Goal: Information Seeking & Learning: Learn about a topic

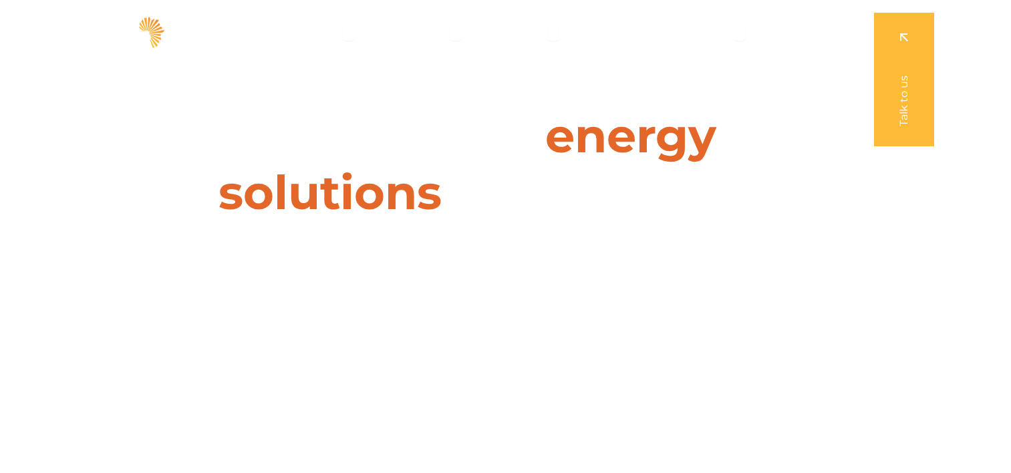
click at [538, 34] on span "Projects" at bounding box center [521, 33] width 45 height 16
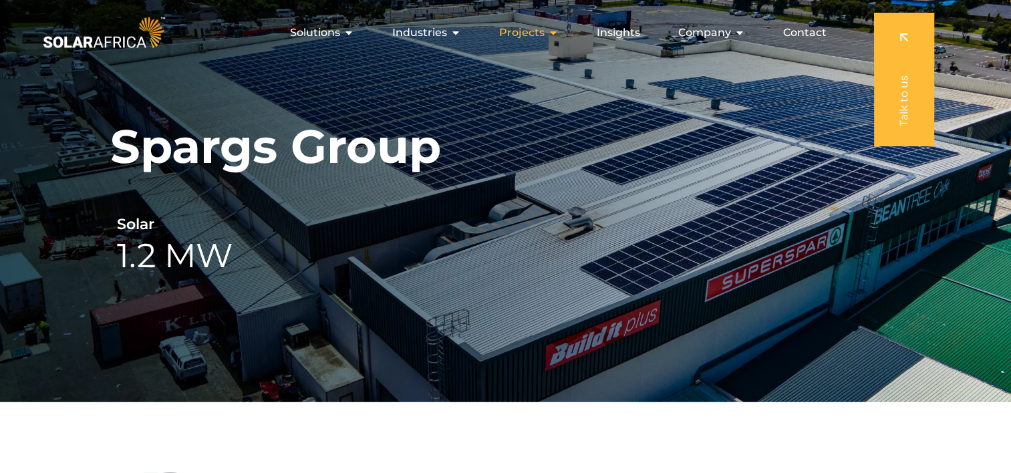
click at [541, 35] on span "Projects" at bounding box center [521, 33] width 45 height 16
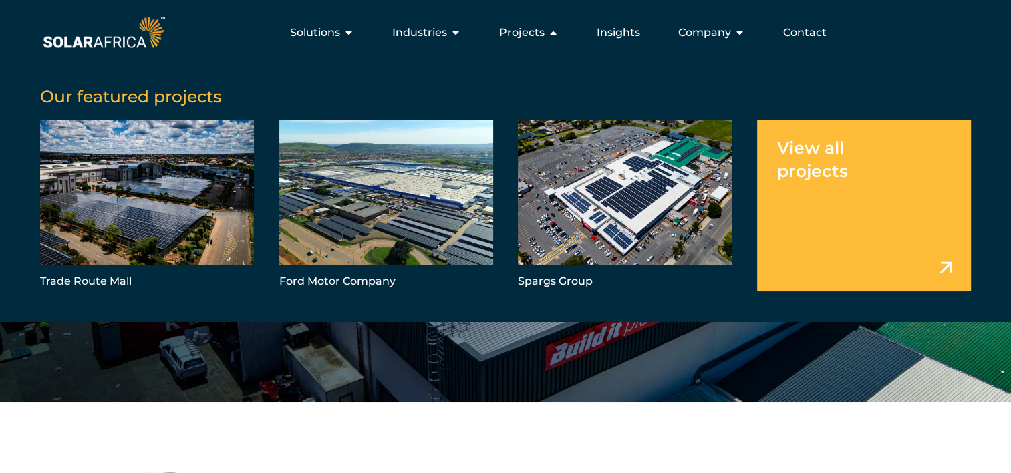
click at [904, 223] on link "Menu" at bounding box center [864, 206] width 214 height 172
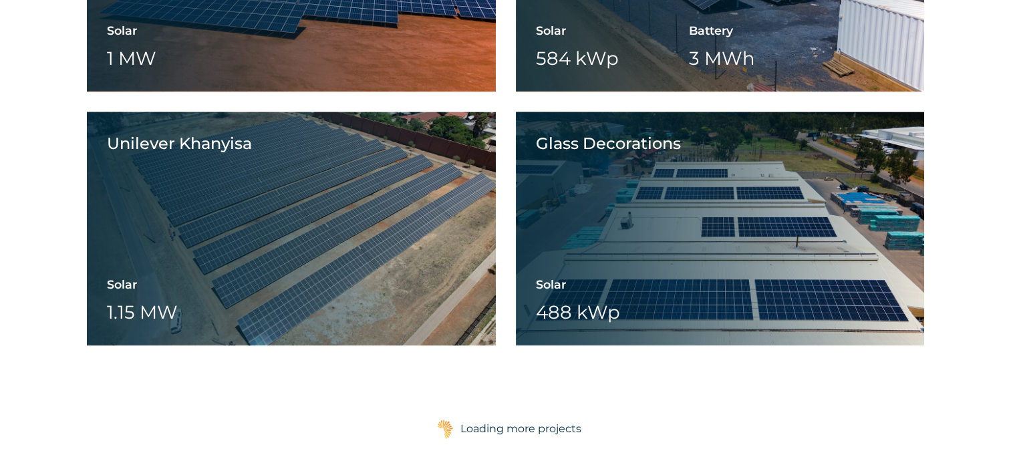
scroll to position [1938, 0]
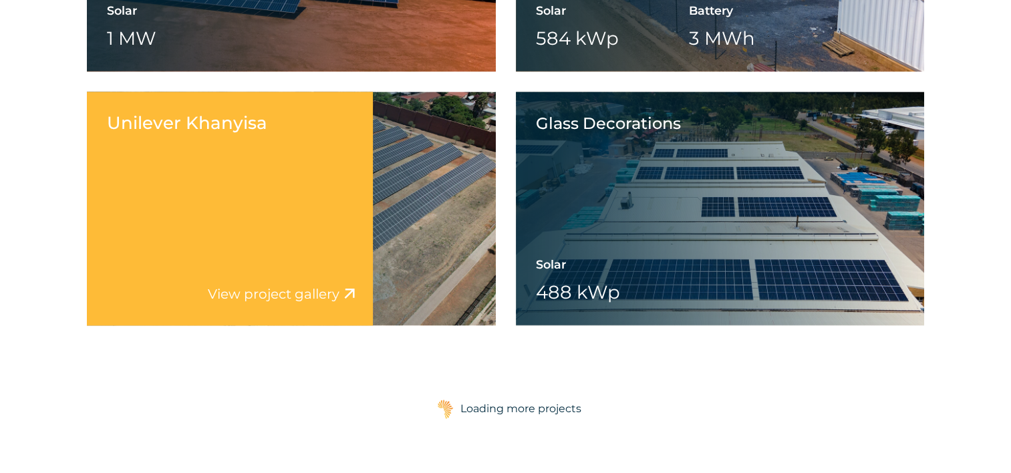
click at [438, 178] on div "Unilever Khanyisa Solar 1.15 MW Battery Wheeling" at bounding box center [291, 209] width 409 height 234
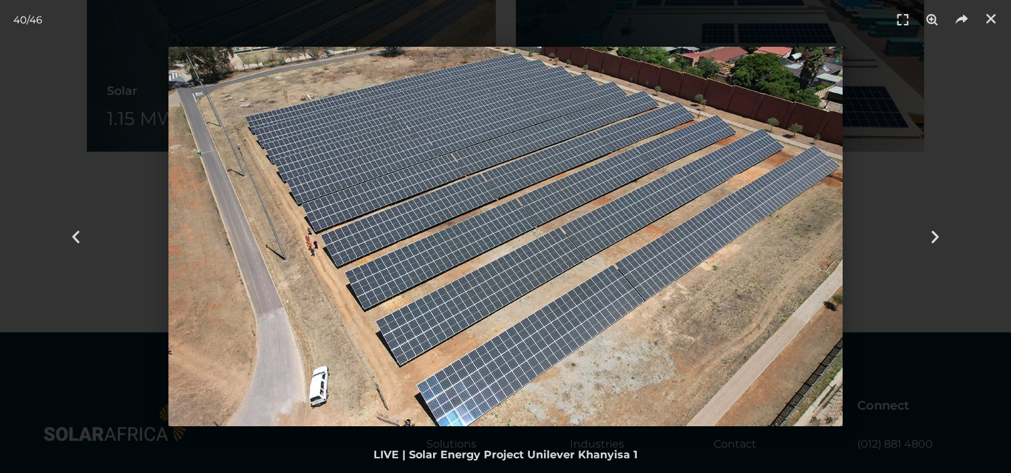
scroll to position [2139, 0]
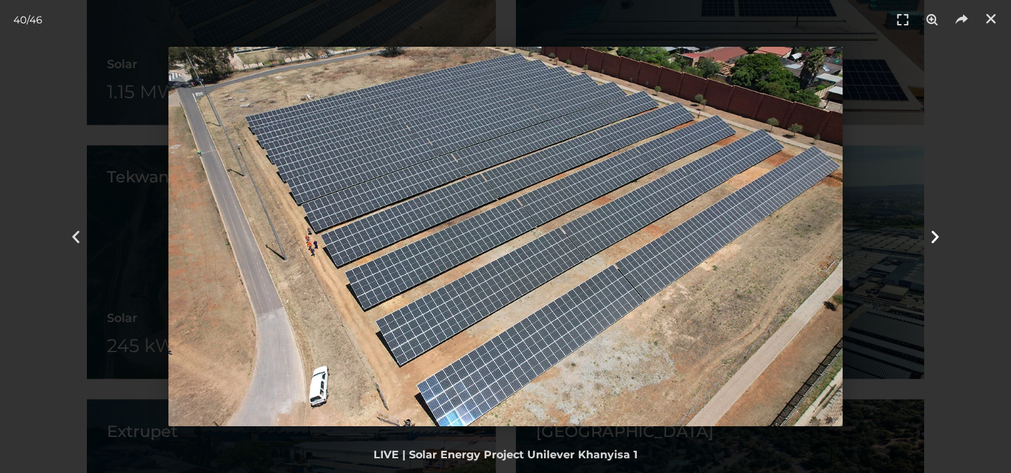
click at [879, 248] on div "Next" at bounding box center [935, 236] width 152 height 473
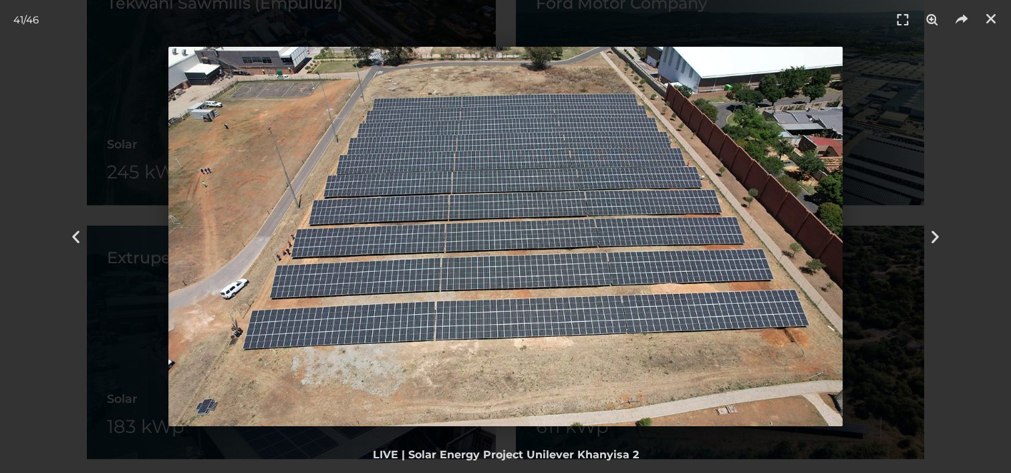
scroll to position [2406, 0]
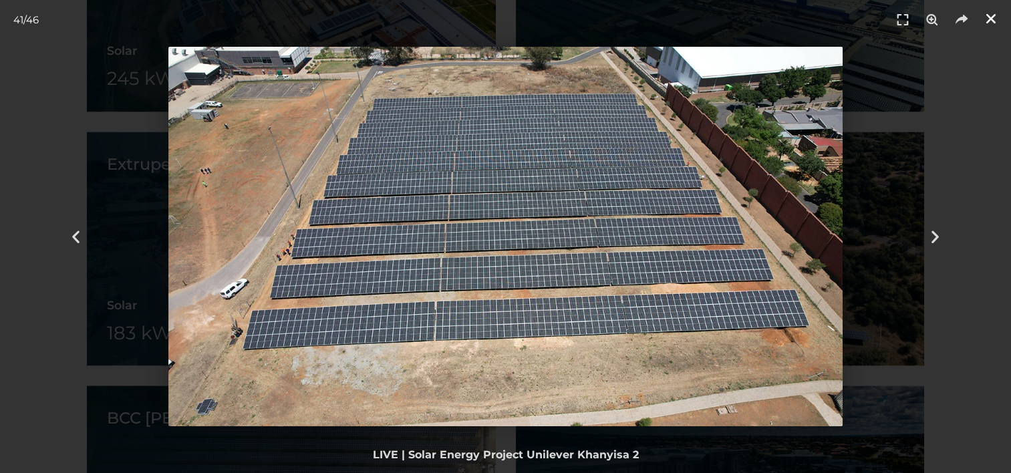
click at [983, 26] on link "Close (Esc)" at bounding box center [991, 19] width 20 height 20
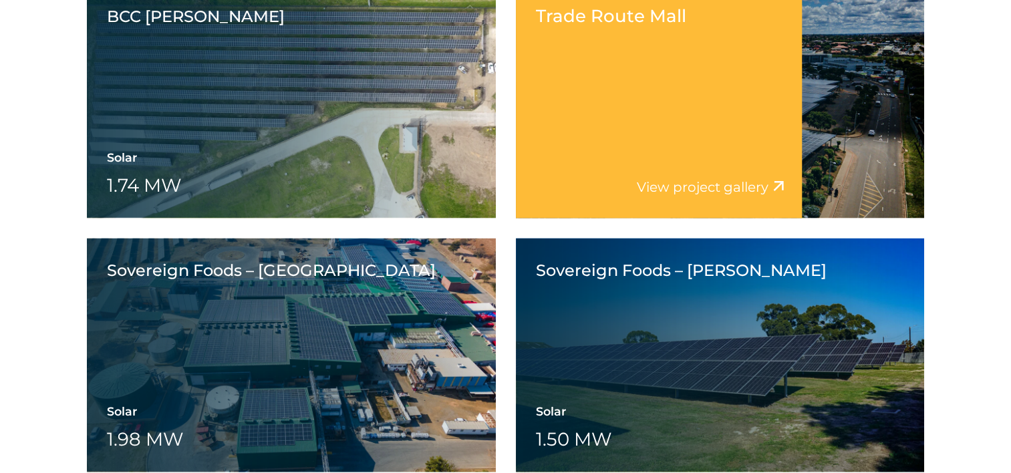
scroll to position [2941, 0]
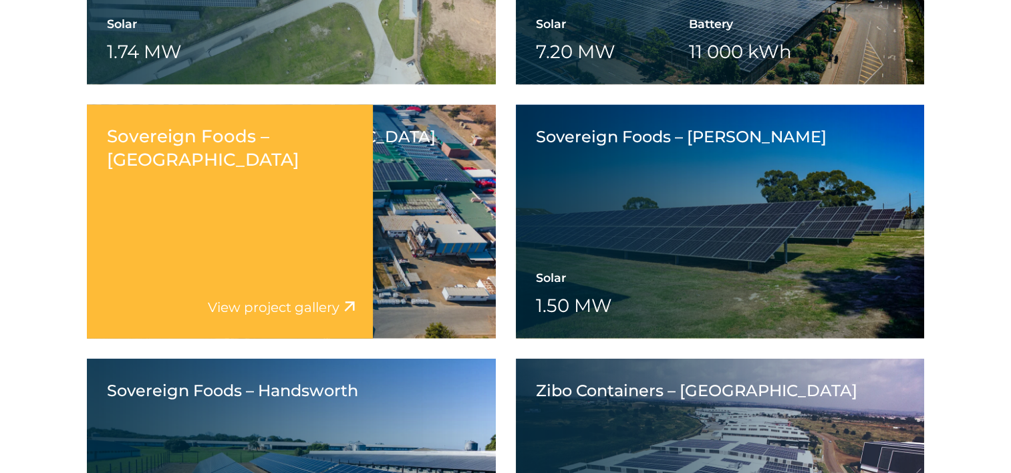
click at [444, 230] on div "Sovereign Foods – Hartbeespoort Solar 1.98 MW Battery Wheeling" at bounding box center [291, 222] width 409 height 234
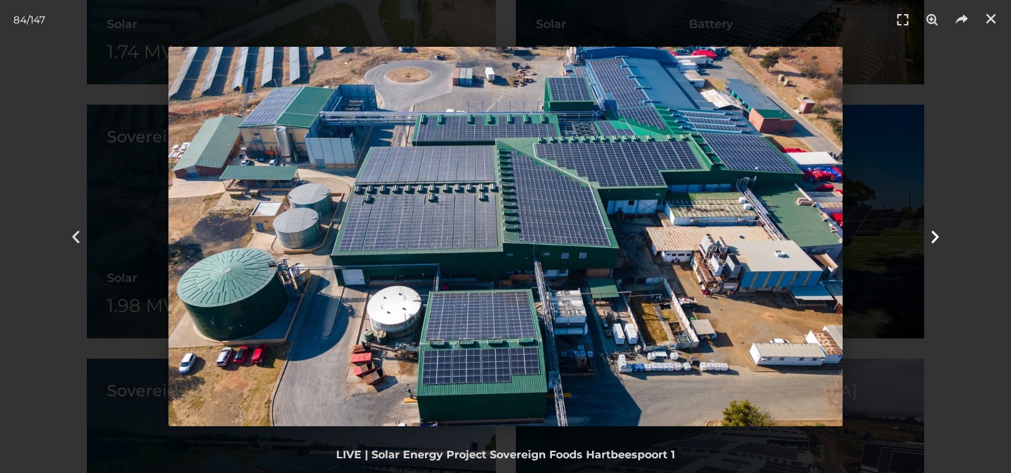
click at [975, 112] on div "Next" at bounding box center [935, 236] width 152 height 473
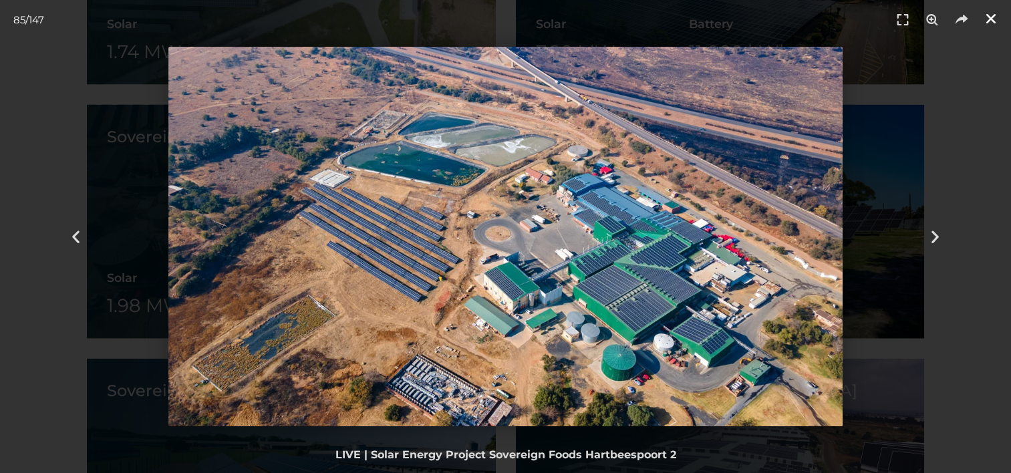
click at [984, 21] on link "Close (Esc)" at bounding box center [991, 19] width 20 height 20
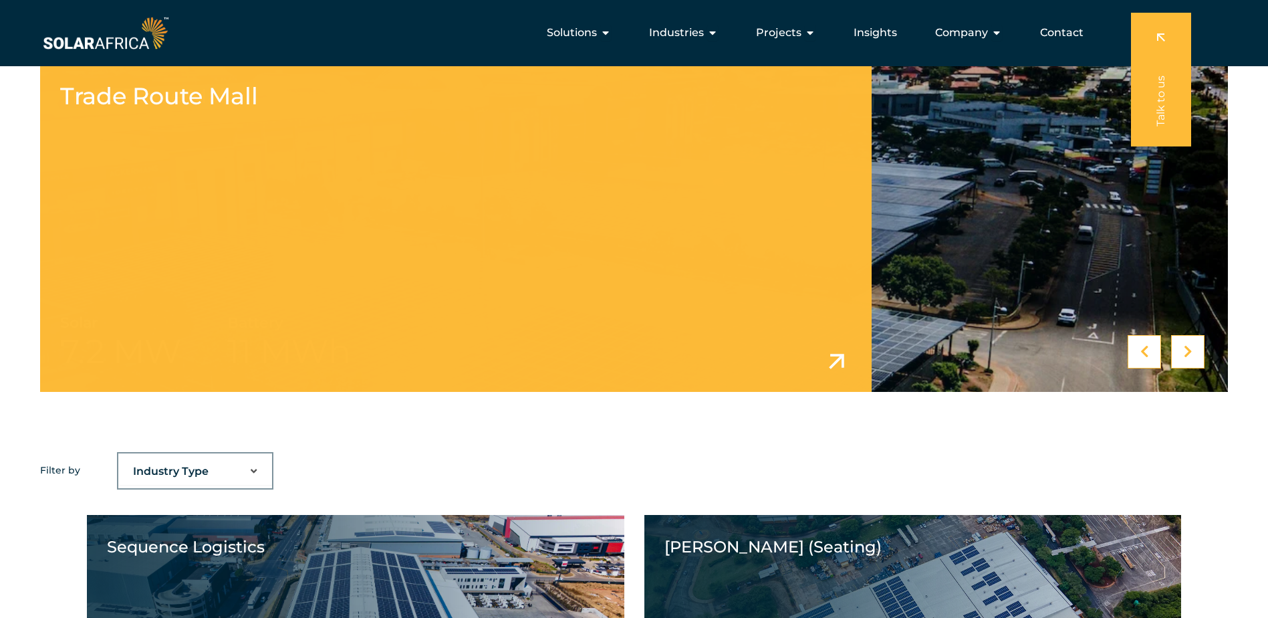
scroll to position [535, 0]
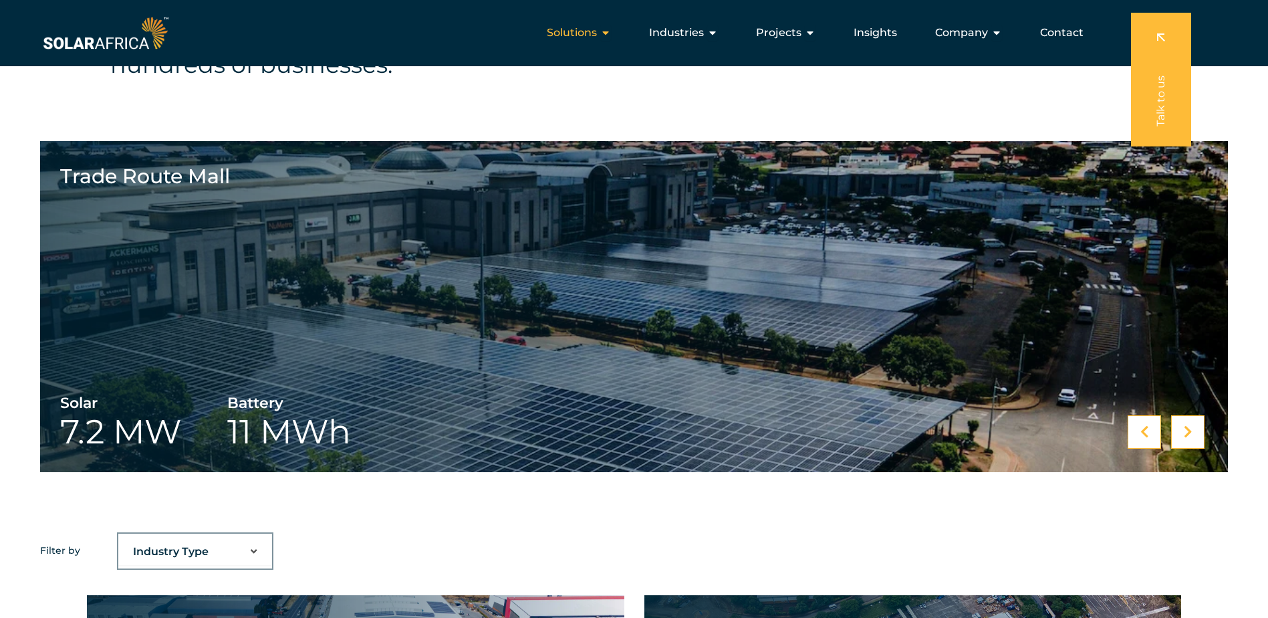
click at [610, 32] on icon "Menu" at bounding box center [605, 32] width 11 height 11
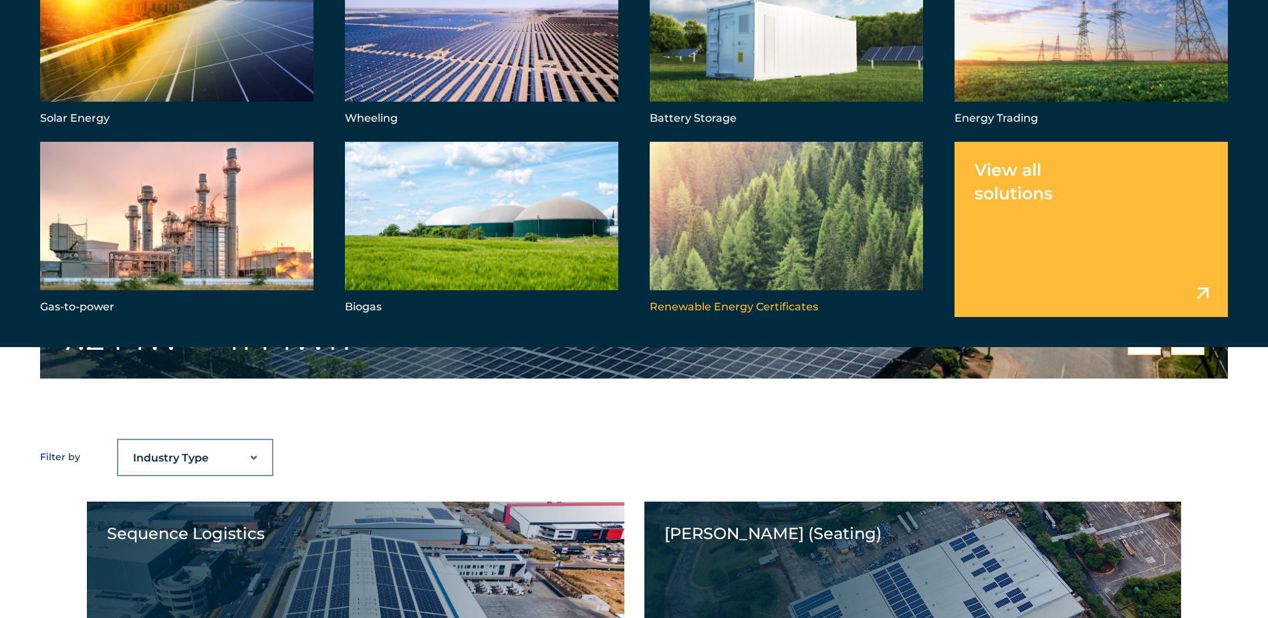
scroll to position [668, 0]
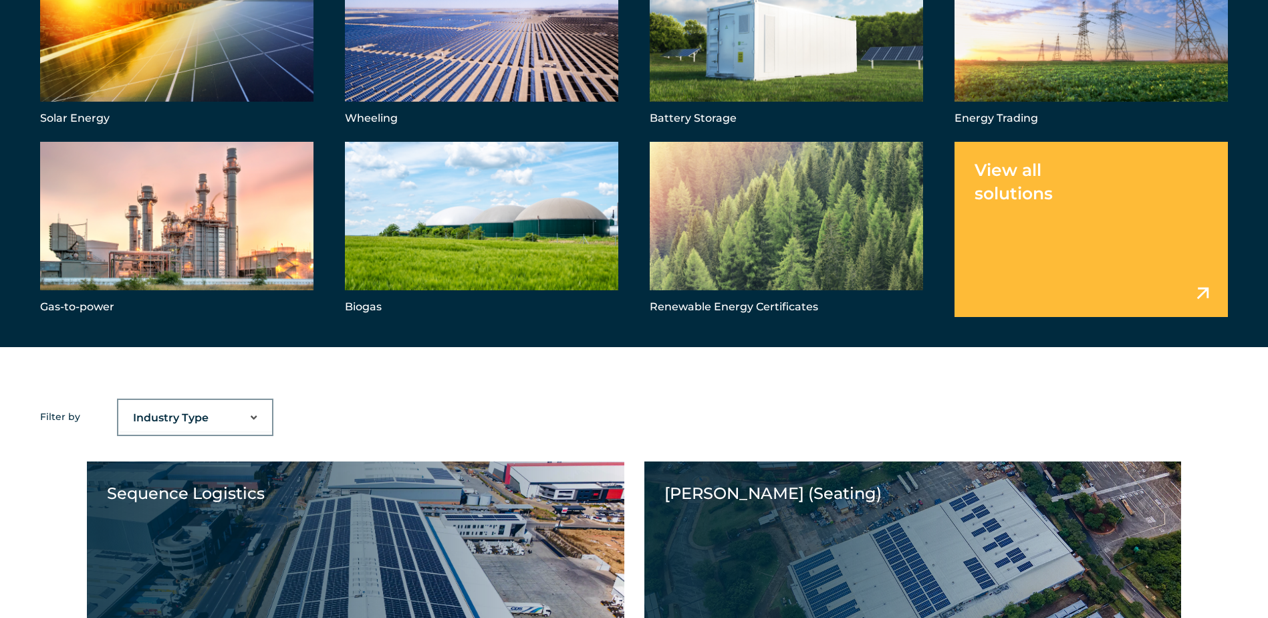
click at [1011, 242] on link "Menu" at bounding box center [1090, 229] width 273 height 175
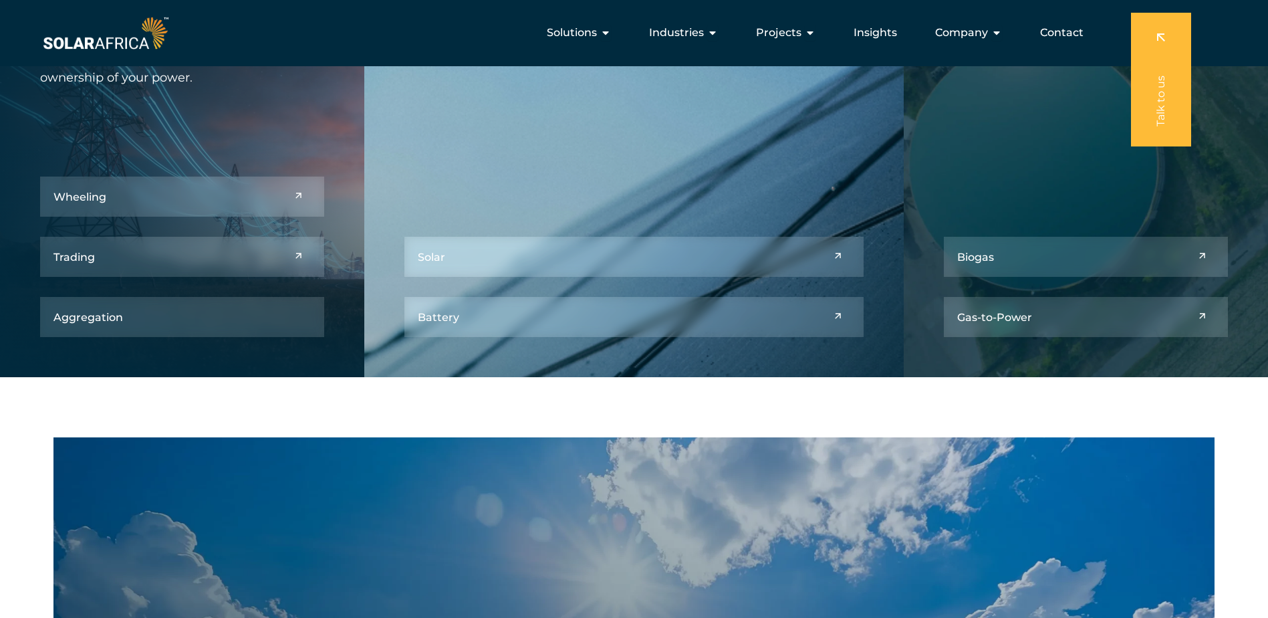
scroll to position [735, 0]
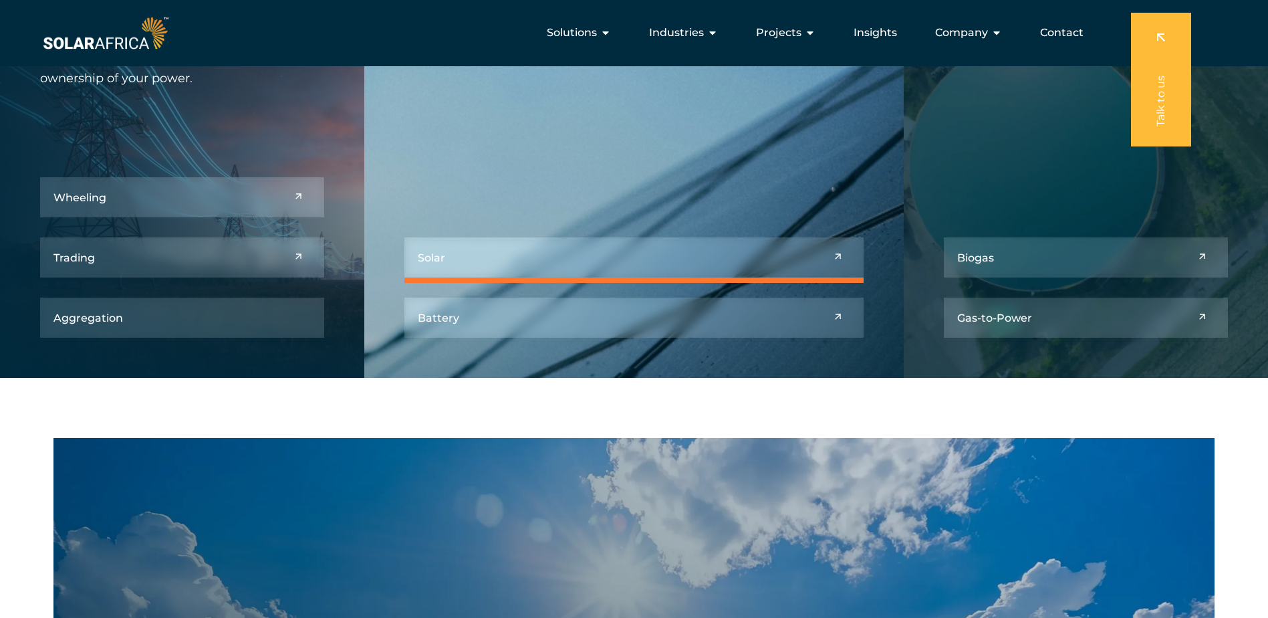
click at [837, 256] on link at bounding box center [633, 257] width 459 height 40
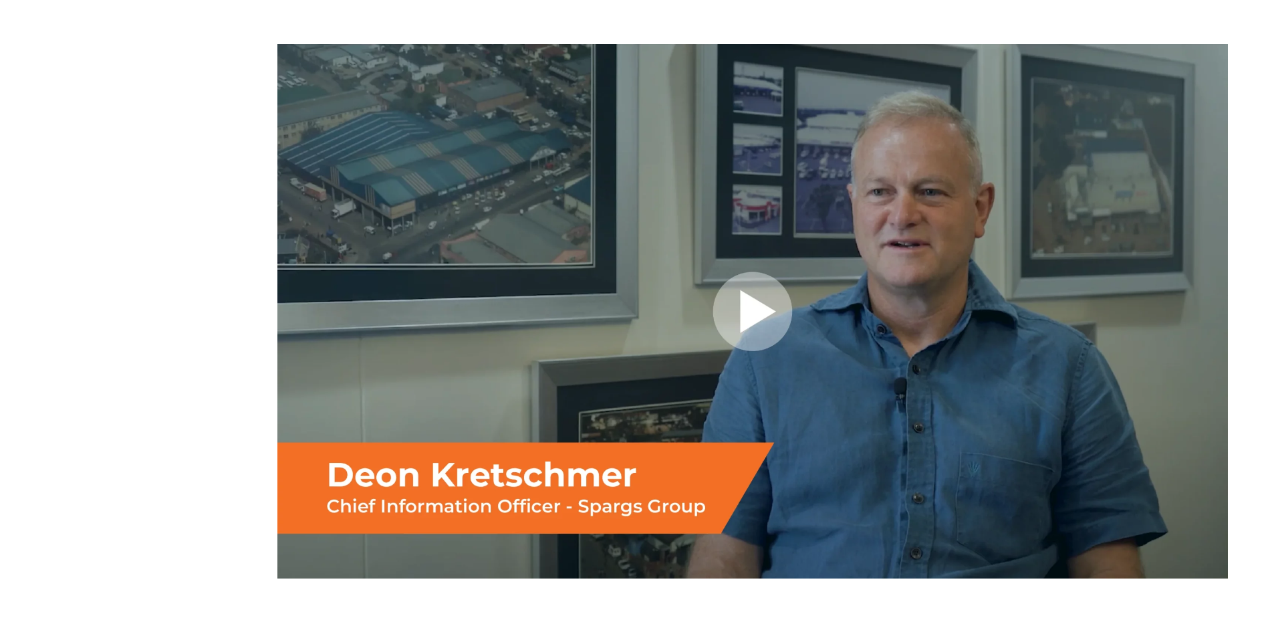
scroll to position [2005, 0]
